Goal: Transaction & Acquisition: Obtain resource

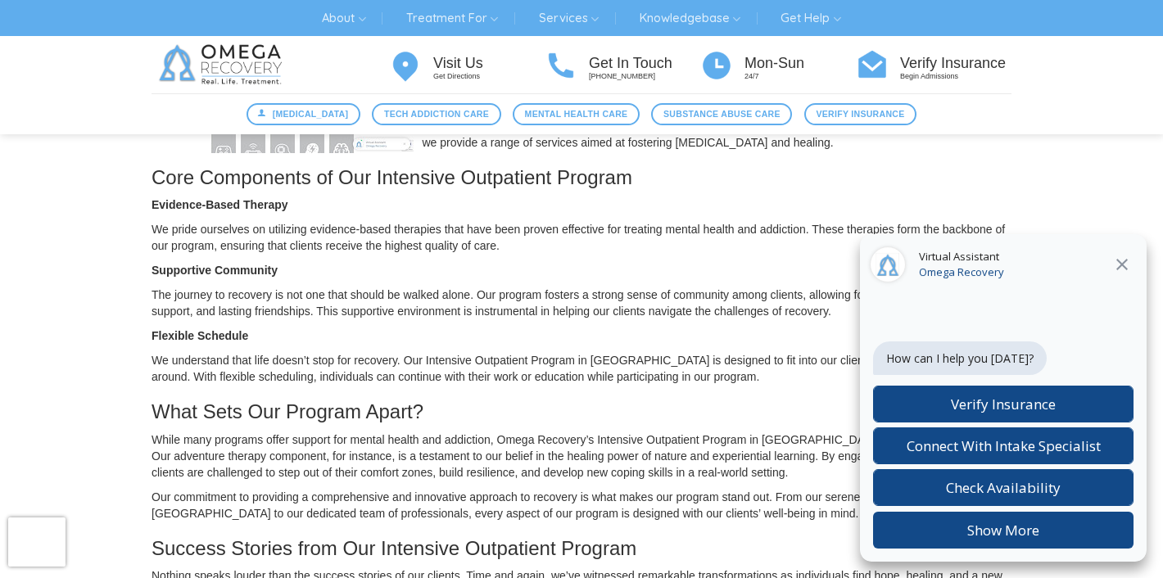
scroll to position [529, 0]
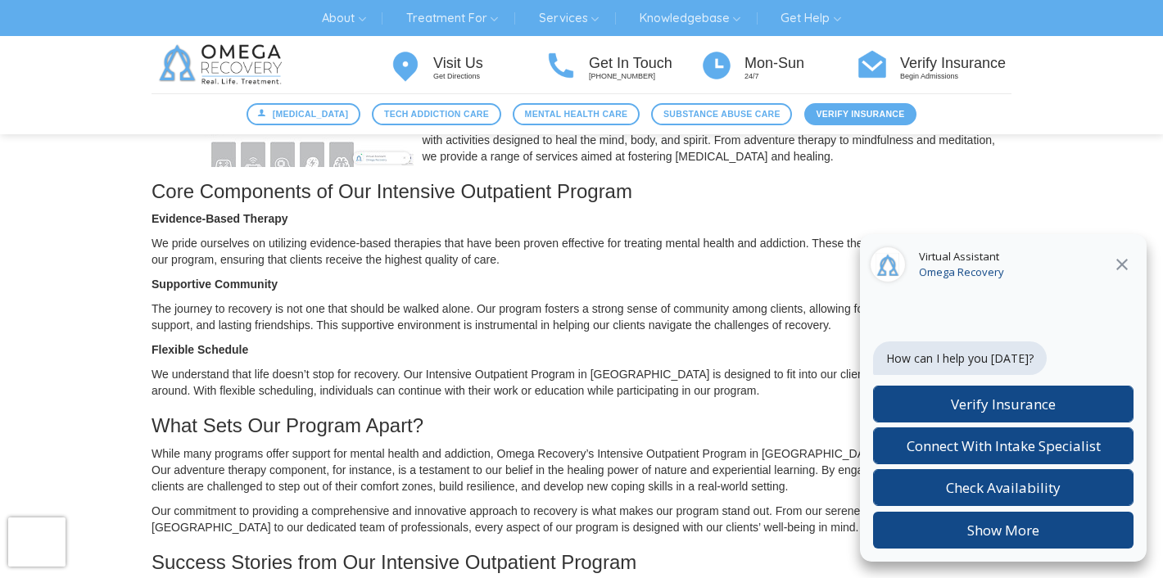
click at [870, 106] on link "Verify Insurance" at bounding box center [860, 114] width 112 height 22
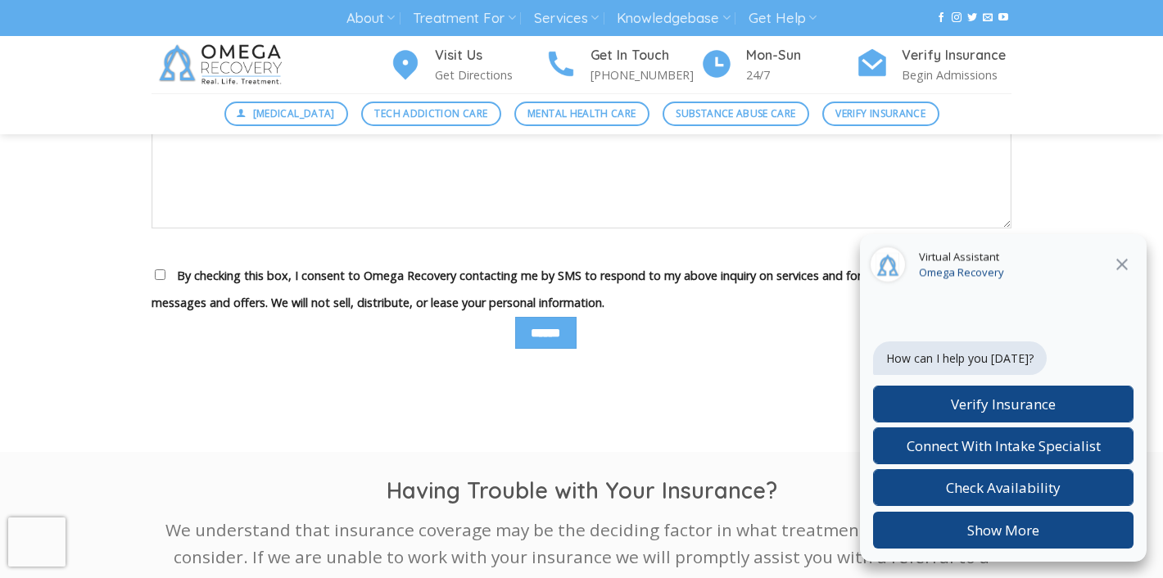
scroll to position [1780, 0]
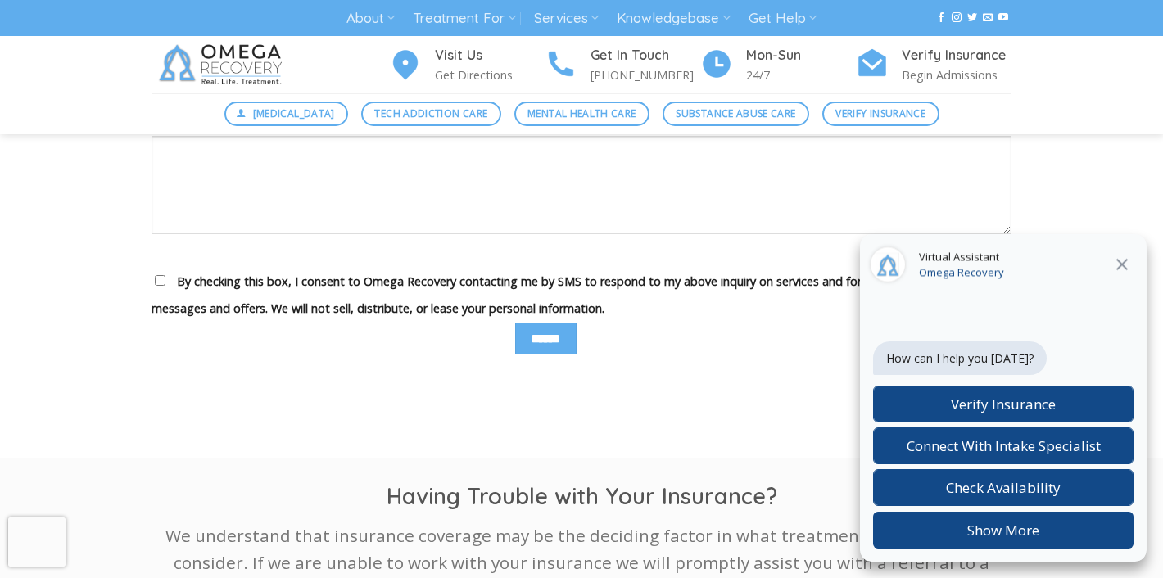
drag, startPoint x: 1118, startPoint y: 265, endPoint x: 1026, endPoint y: 235, distance: 97.3
click at [1028, 235] on div "Virtual Assistant Omega Recovery" at bounding box center [1003, 265] width 287 height 62
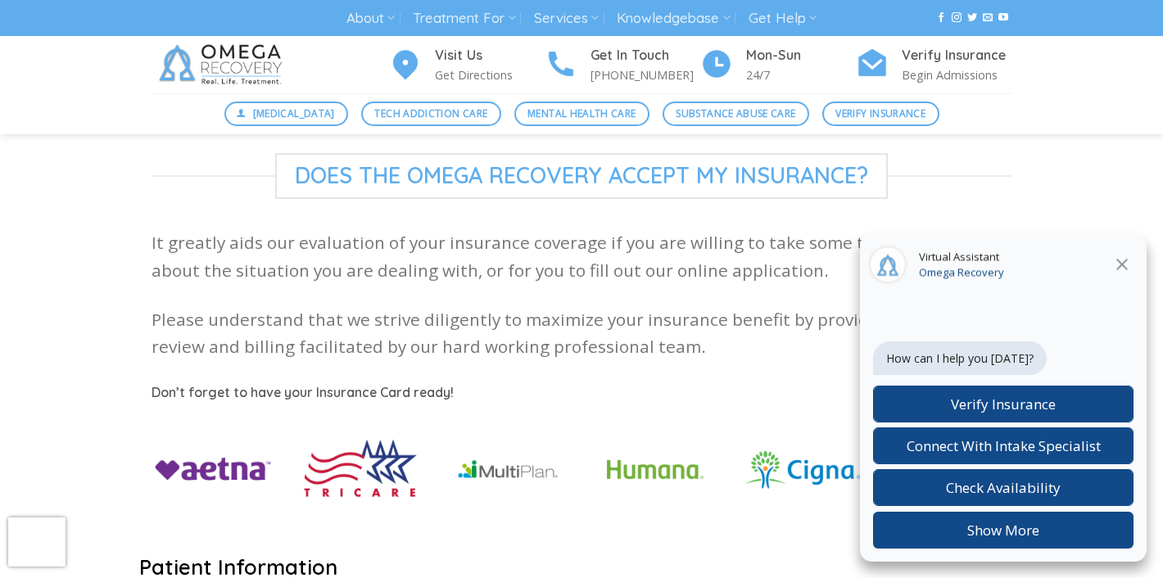
scroll to position [349, 0]
